Goal: Check status: Check status

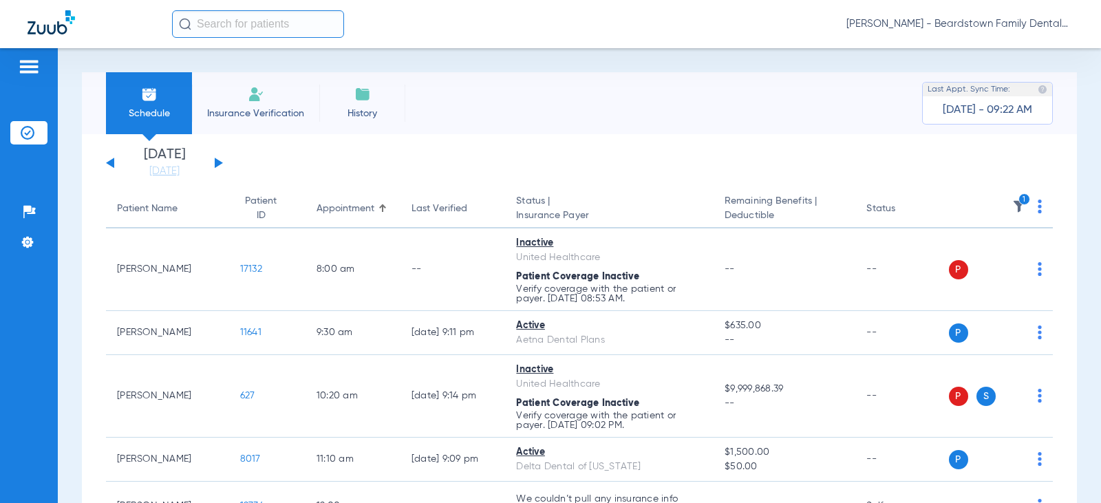
click at [218, 160] on div "[DATE] [DATE] [DATE] [DATE] [DATE] [DATE] [DATE] [DATE] [DATE] [DATE] [DATE] [D…" at bounding box center [164, 163] width 117 height 30
click at [214, 161] on div "[DATE] [DATE] [DATE] [DATE] [DATE] [DATE] [DATE] [DATE] [DATE] [DATE] [DATE] [D…" at bounding box center [164, 163] width 117 height 30
click at [149, 169] on link "[DATE]" at bounding box center [164, 171] width 83 height 14
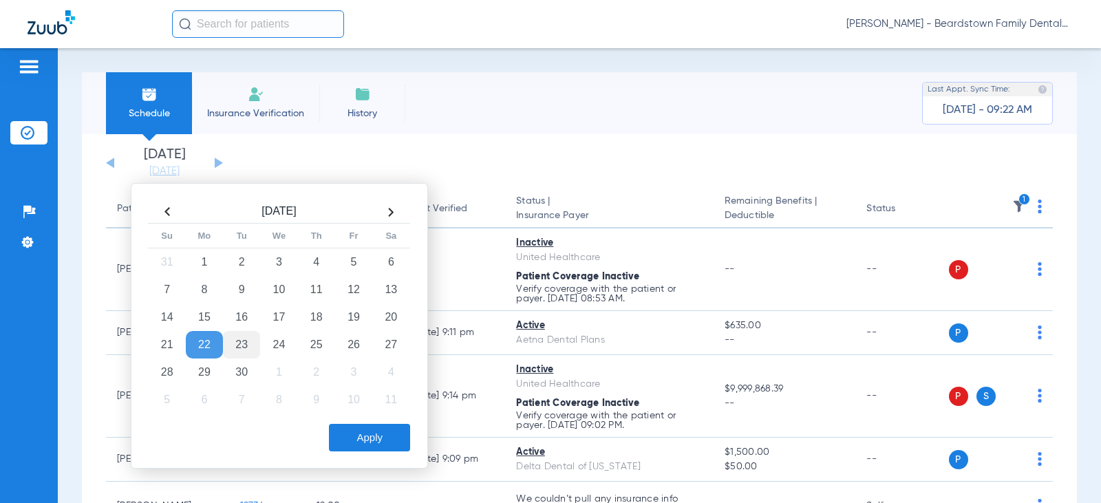
click at [245, 342] on td "23" at bounding box center [241, 345] width 37 height 28
click at [374, 439] on button "Apply" at bounding box center [369, 438] width 81 height 28
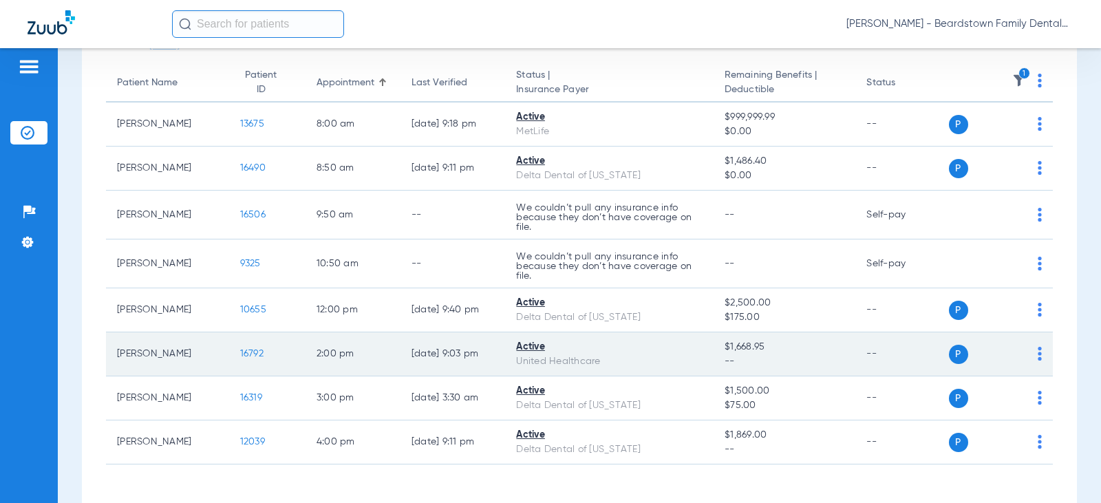
scroll to position [138, 0]
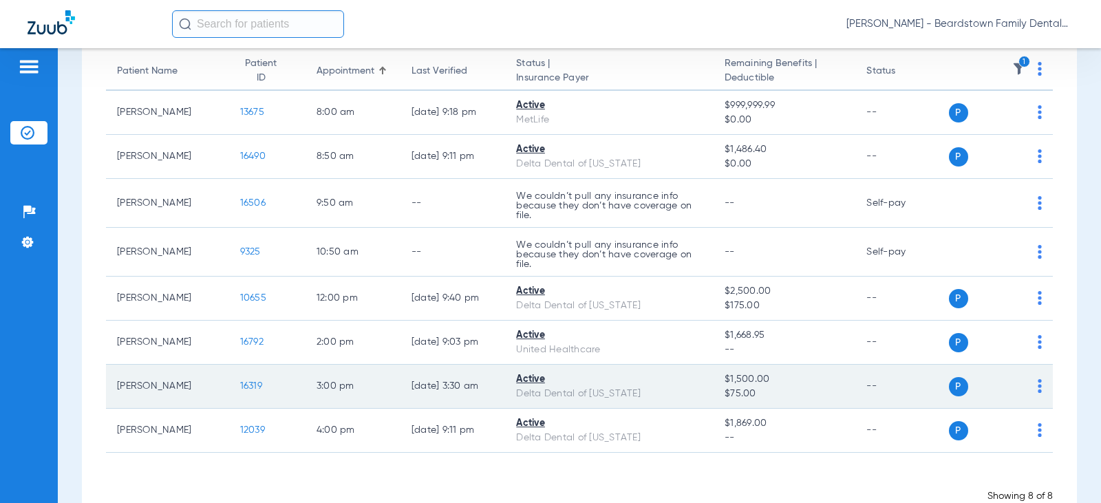
click at [1026, 385] on div "P S" at bounding box center [996, 386] width 94 height 19
click at [1037, 390] on img at bounding box center [1039, 386] width 4 height 14
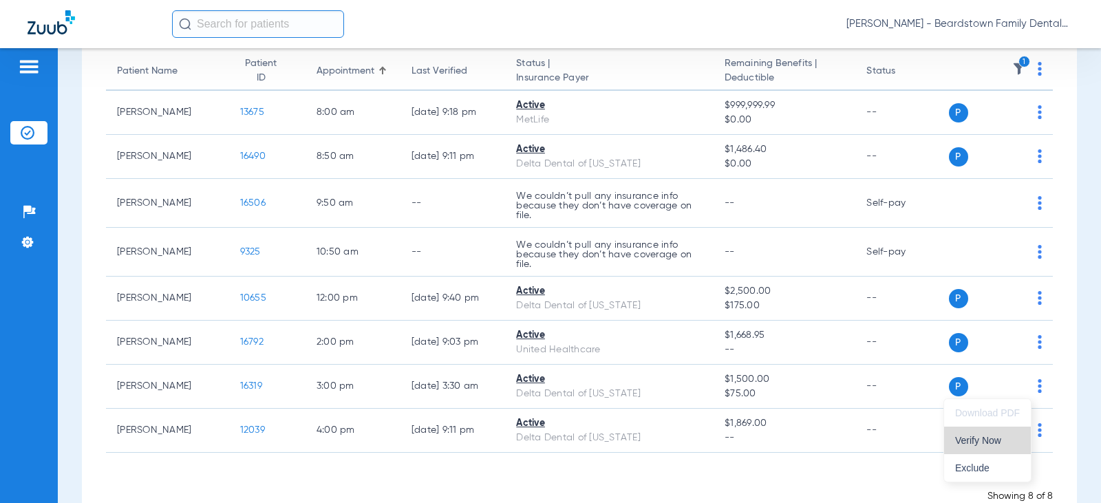
click at [977, 444] on span "Verify Now" at bounding box center [987, 440] width 65 height 10
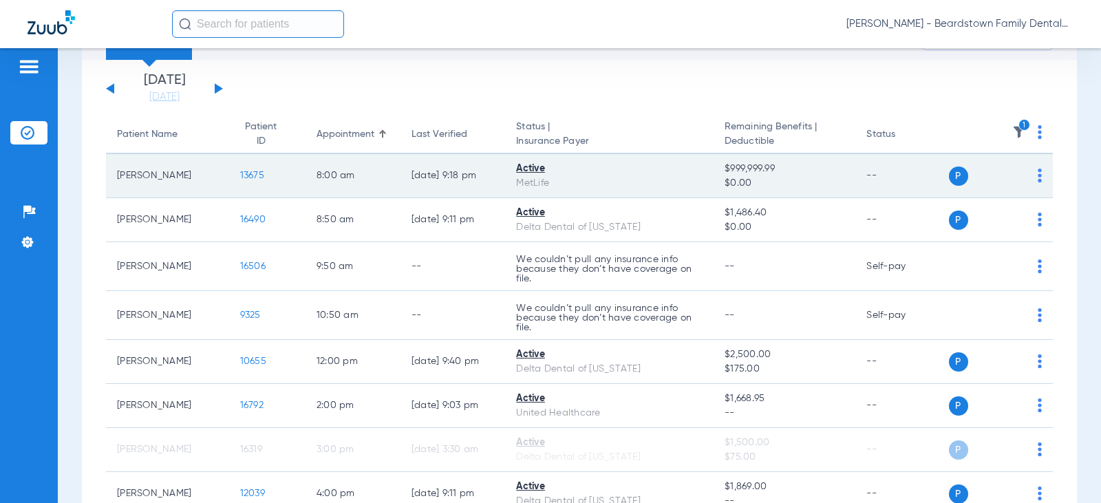
scroll to position [0, 0]
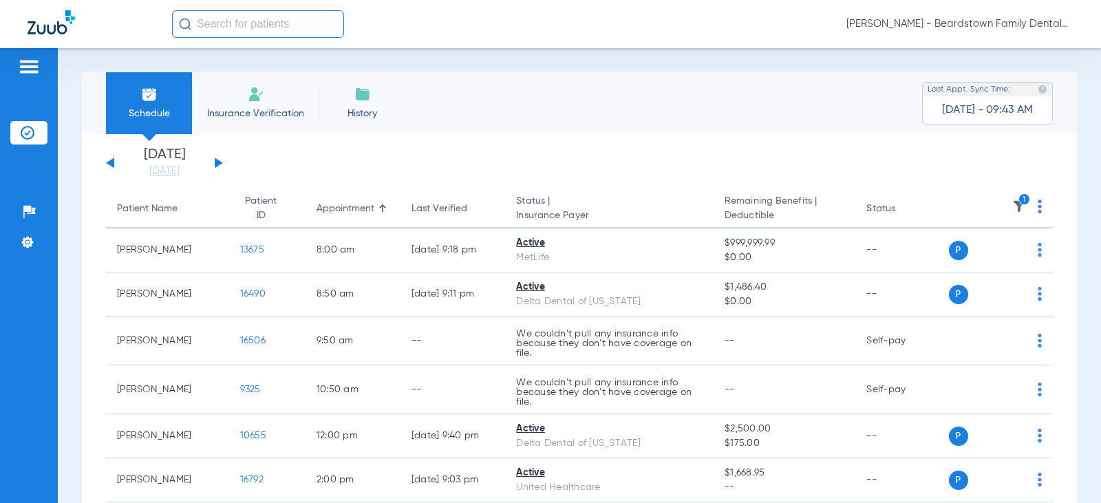
click at [214, 160] on div "[DATE] [DATE] [DATE] [DATE] [DATE] [DATE] [DATE] [DATE] [DATE] [DATE] [DATE] [D…" at bounding box center [164, 163] width 117 height 30
click at [218, 160] on div "[DATE] [DATE] [DATE] [DATE] [DATE] [DATE] [DATE] [DATE] [DATE] [DATE] [DATE] [D…" at bounding box center [164, 163] width 117 height 30
click at [215, 162] on button at bounding box center [219, 163] width 8 height 10
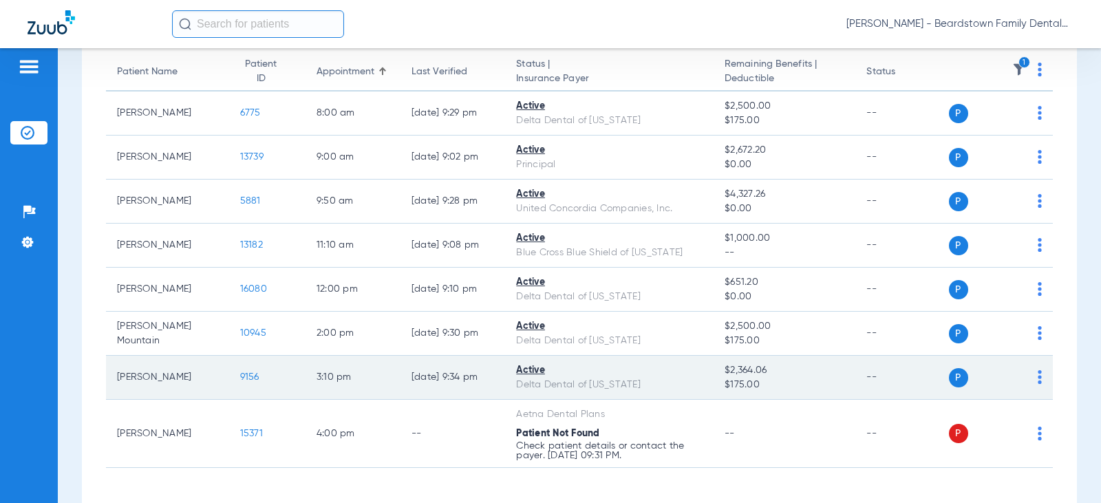
scroll to position [138, 0]
